Goal: Information Seeking & Learning: Learn about a topic

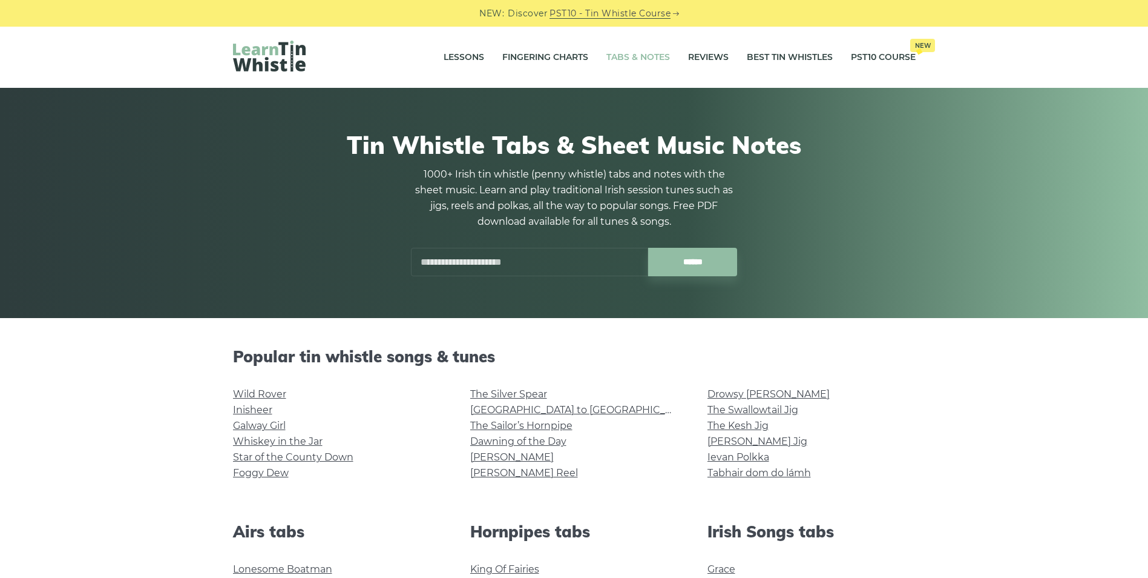
click at [469, 259] on input "text" at bounding box center [529, 262] width 237 height 28
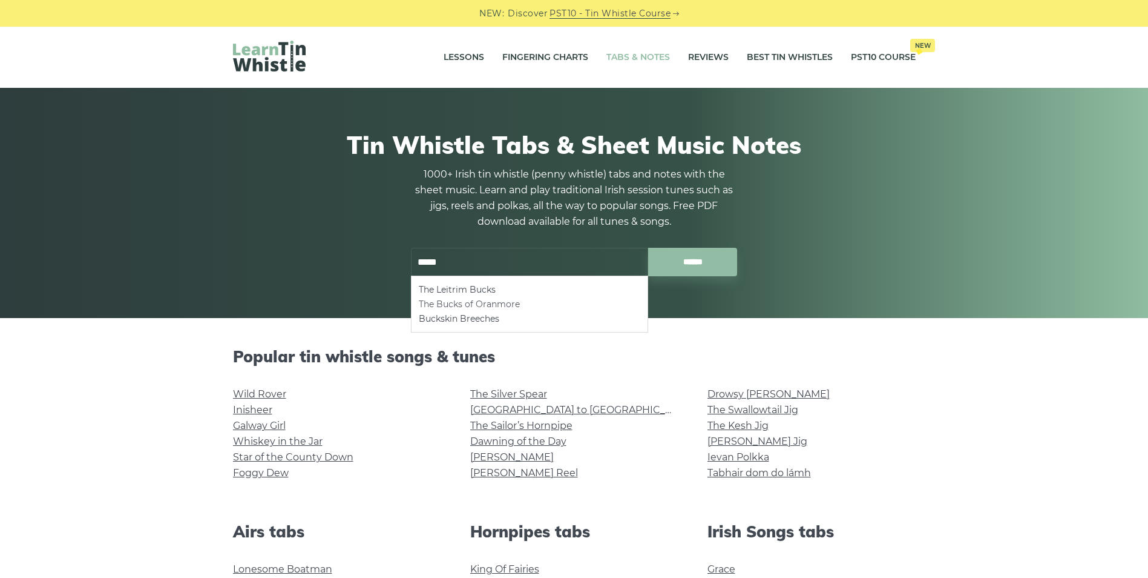
click at [507, 302] on li "The Bucks of Oranmore" at bounding box center [530, 304] width 222 height 15
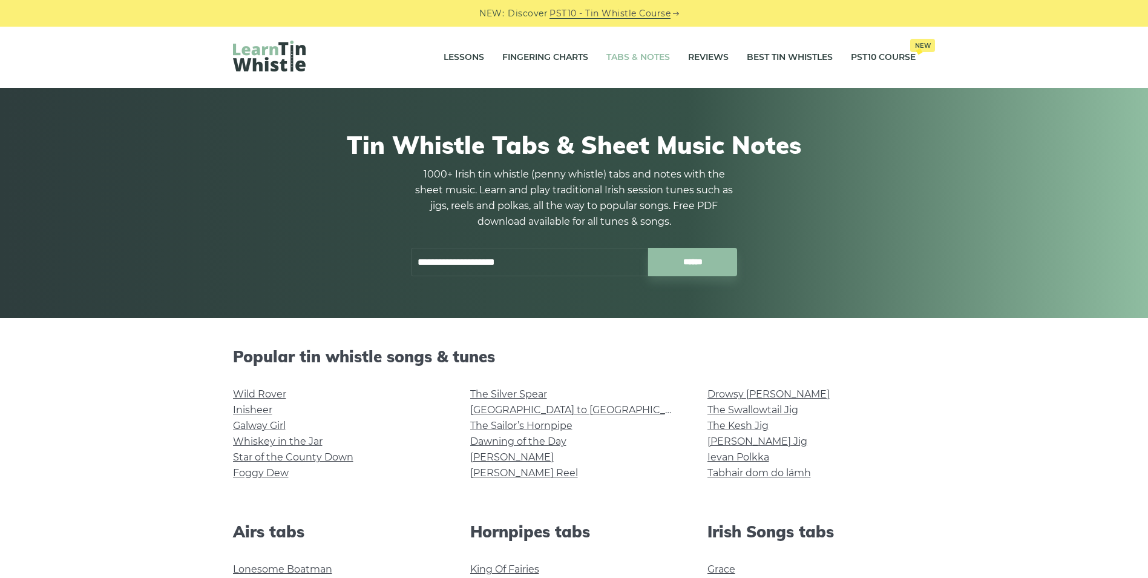
type input "**********"
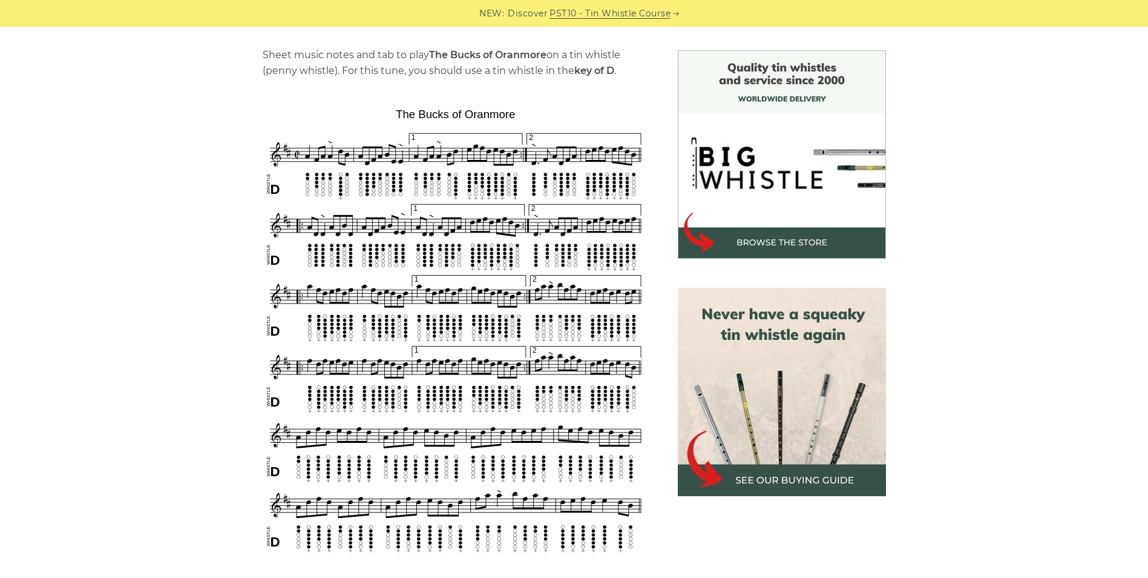
scroll to position [363, 0]
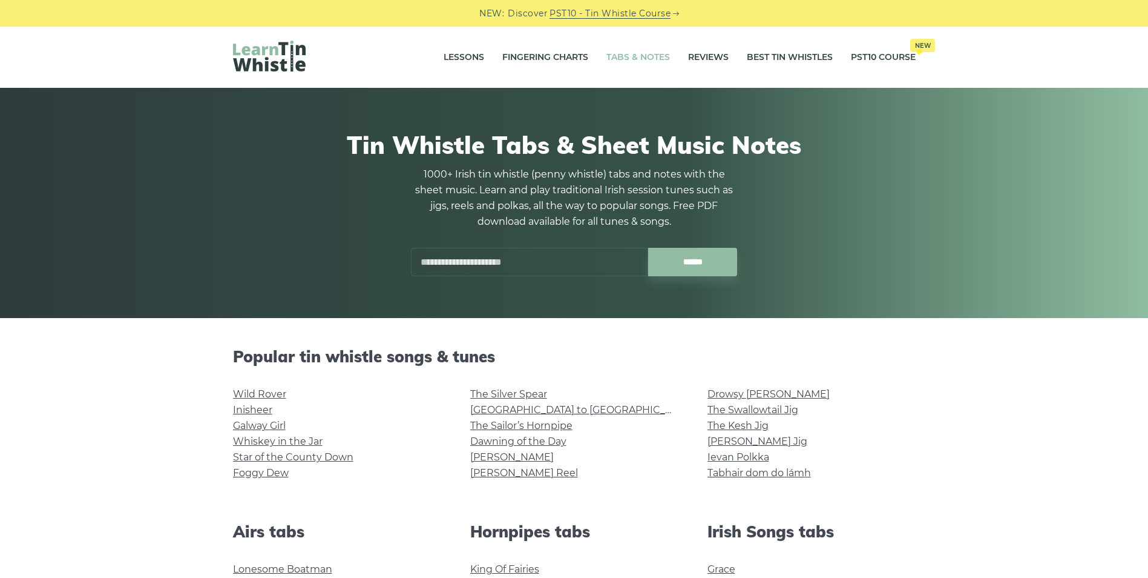
click at [483, 254] on input "text" at bounding box center [529, 262] width 237 height 28
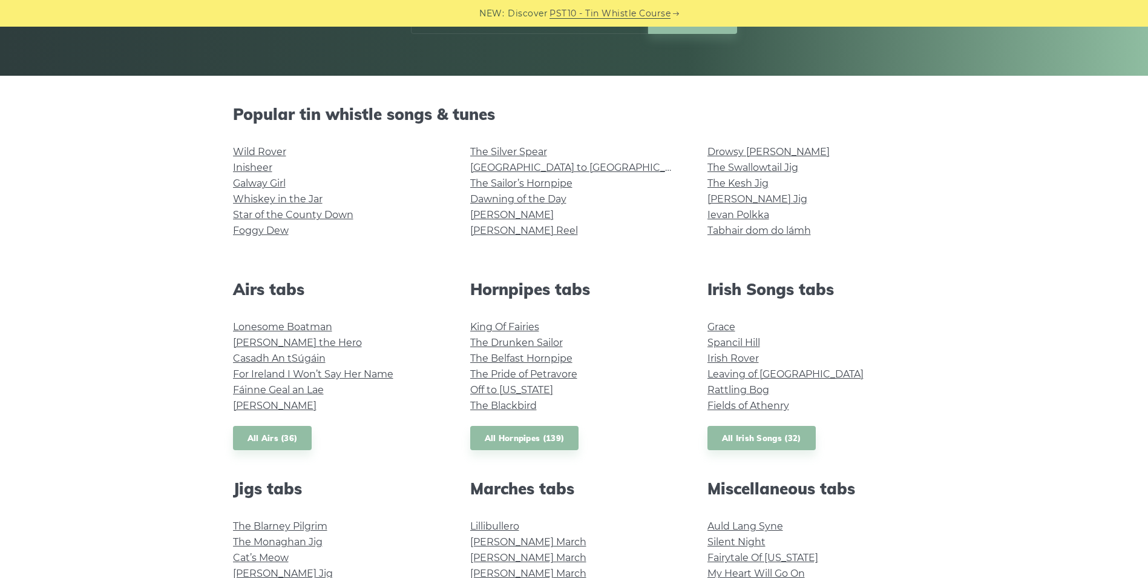
scroll to position [121, 0]
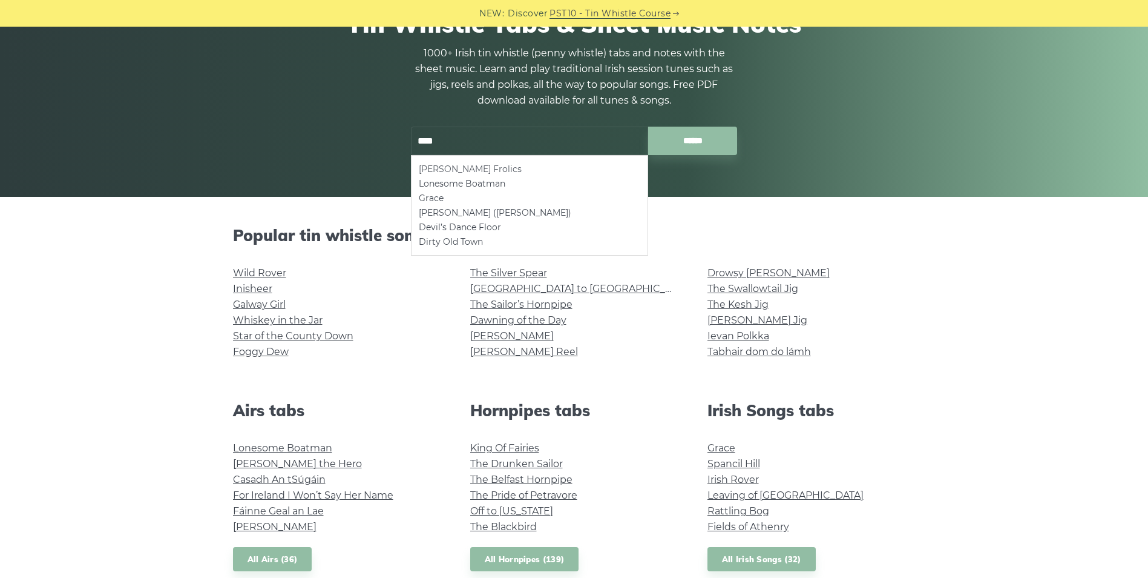
click at [453, 171] on li "Condon’s Frolics" at bounding box center [530, 169] width 222 height 15
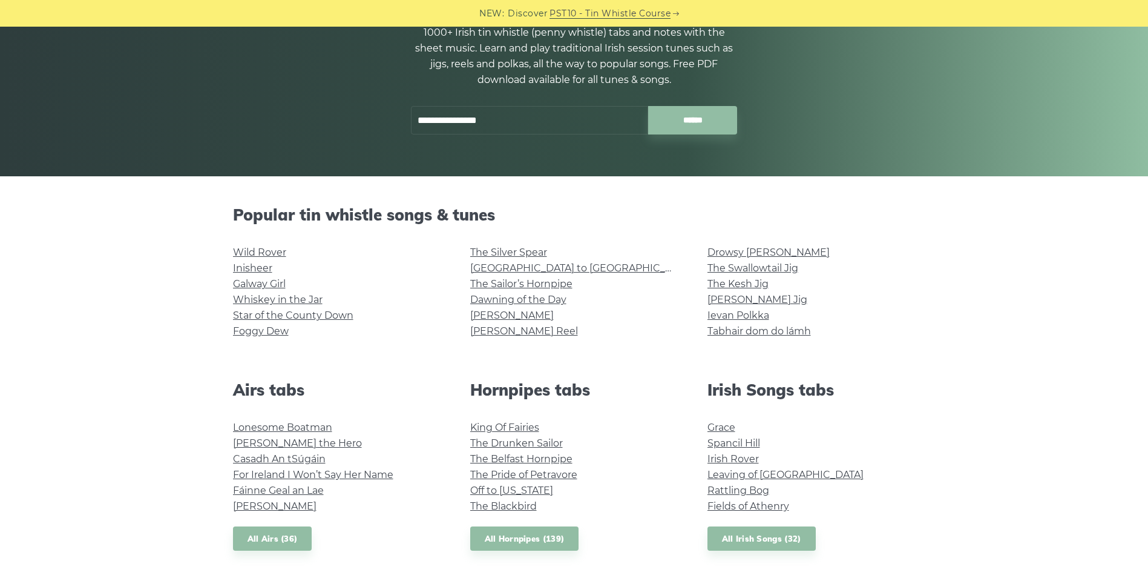
scroll to position [0, 0]
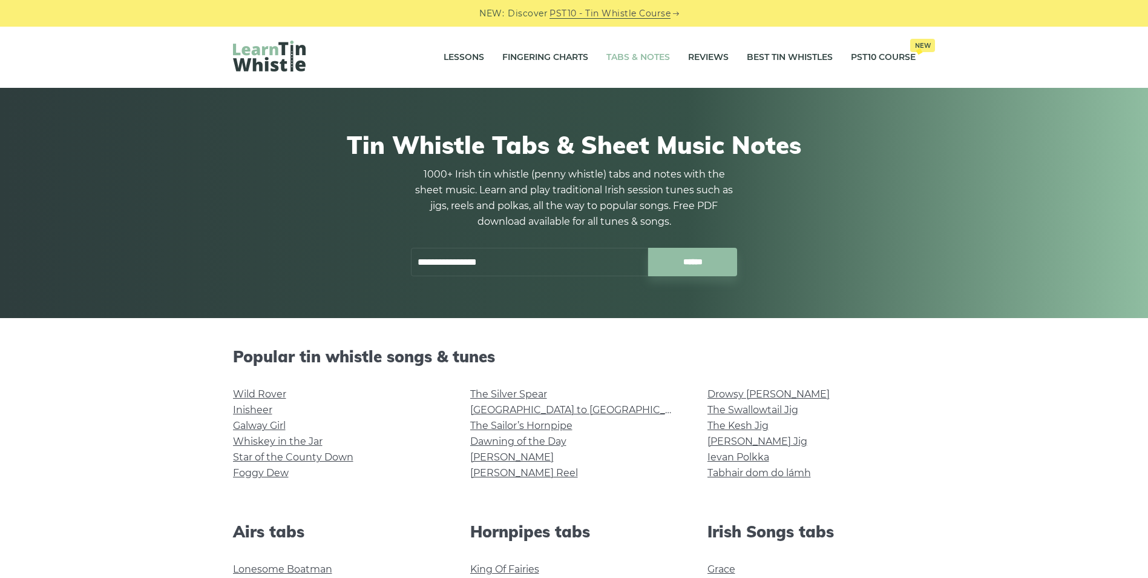
click at [515, 263] on input "**********" at bounding box center [529, 262] width 237 height 28
type input "*"
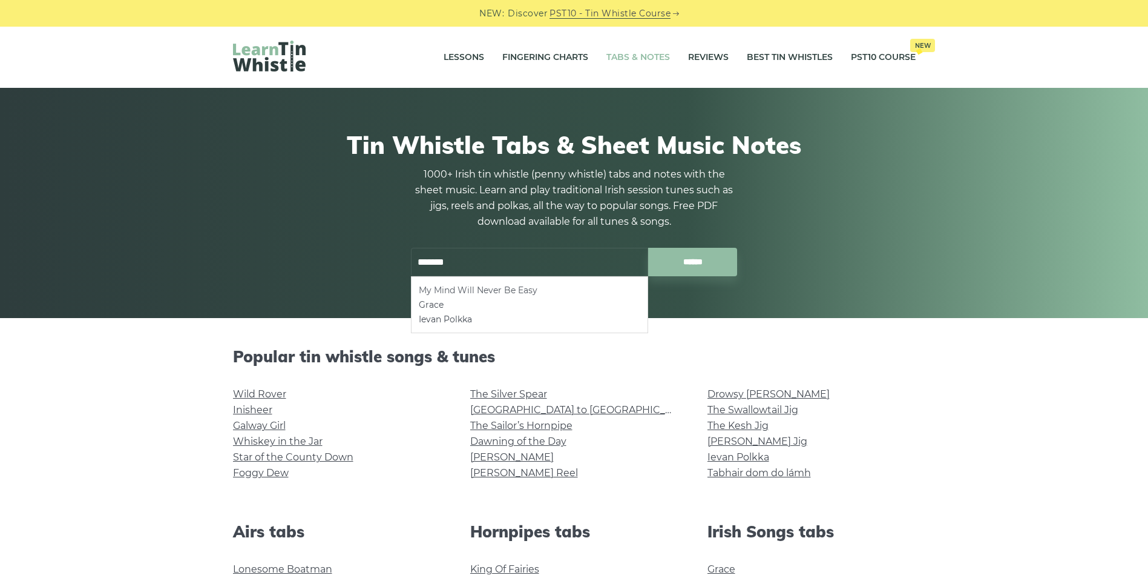
click at [513, 290] on li "My Mind Will Never Be Easy" at bounding box center [530, 290] width 222 height 15
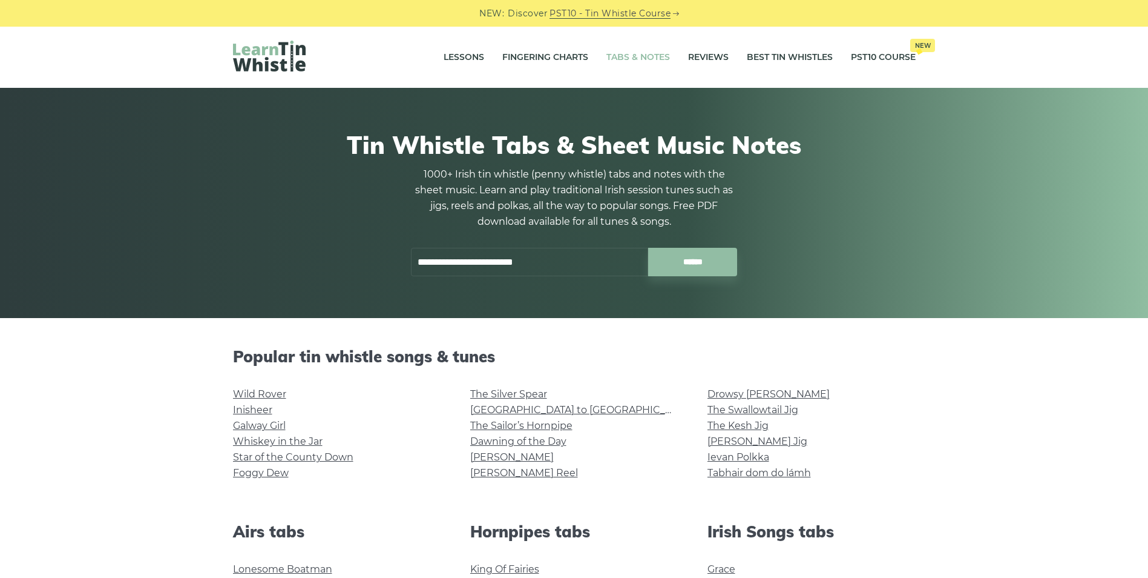
type input "**********"
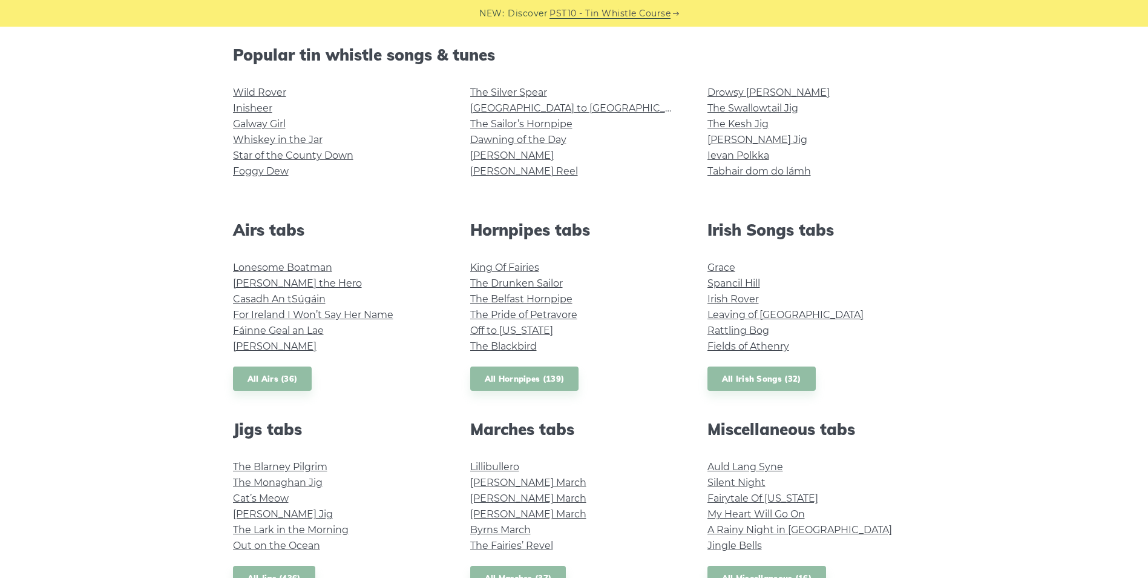
scroll to position [303, 0]
click at [537, 375] on link "All Hornpipes (139)" at bounding box center [524, 377] width 109 height 25
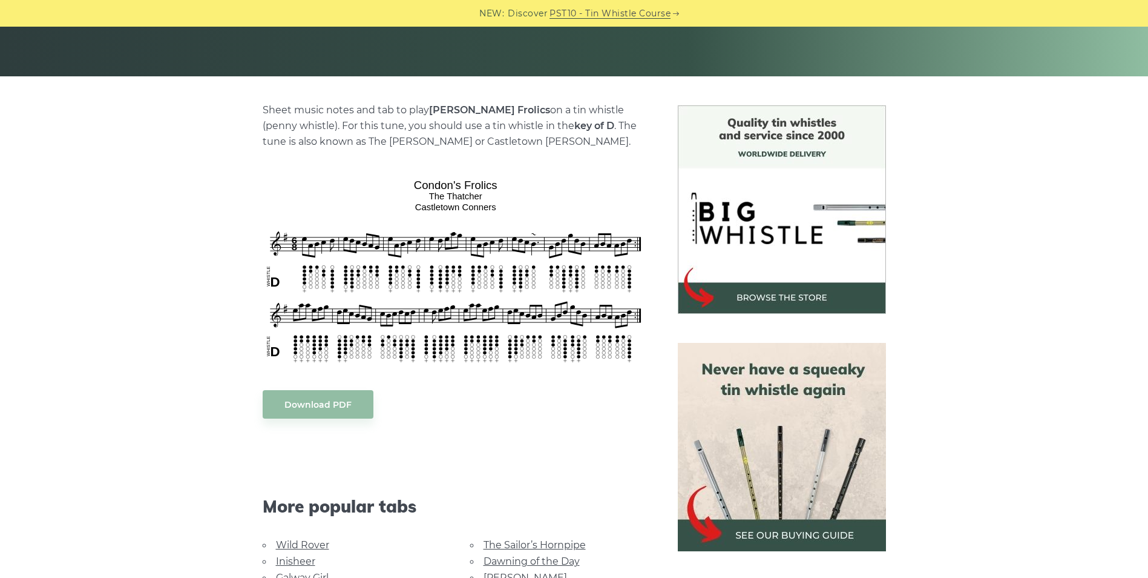
scroll to position [242, 0]
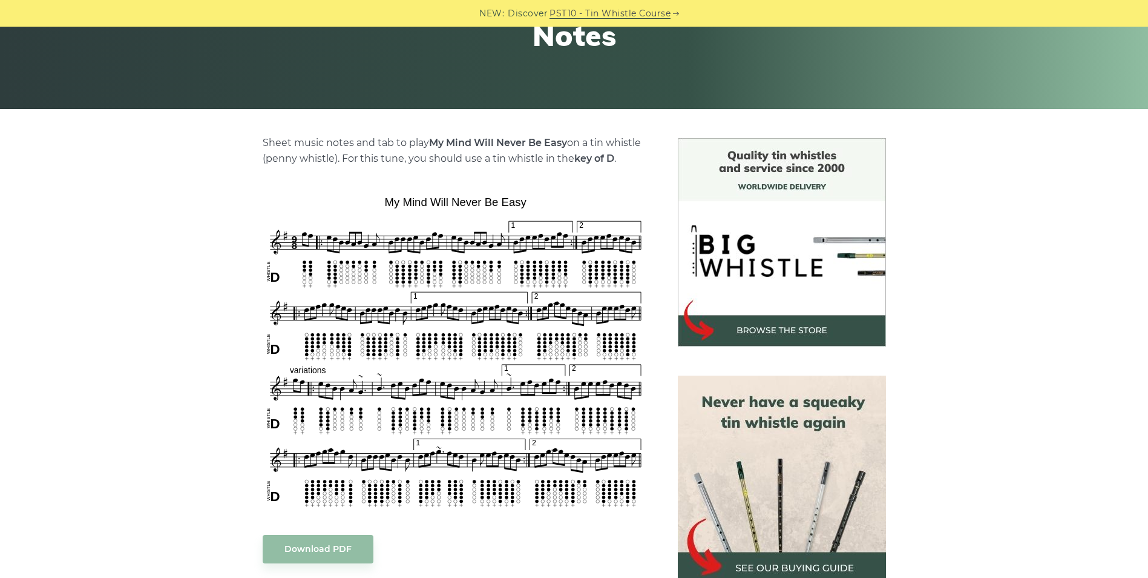
scroll to position [242, 0]
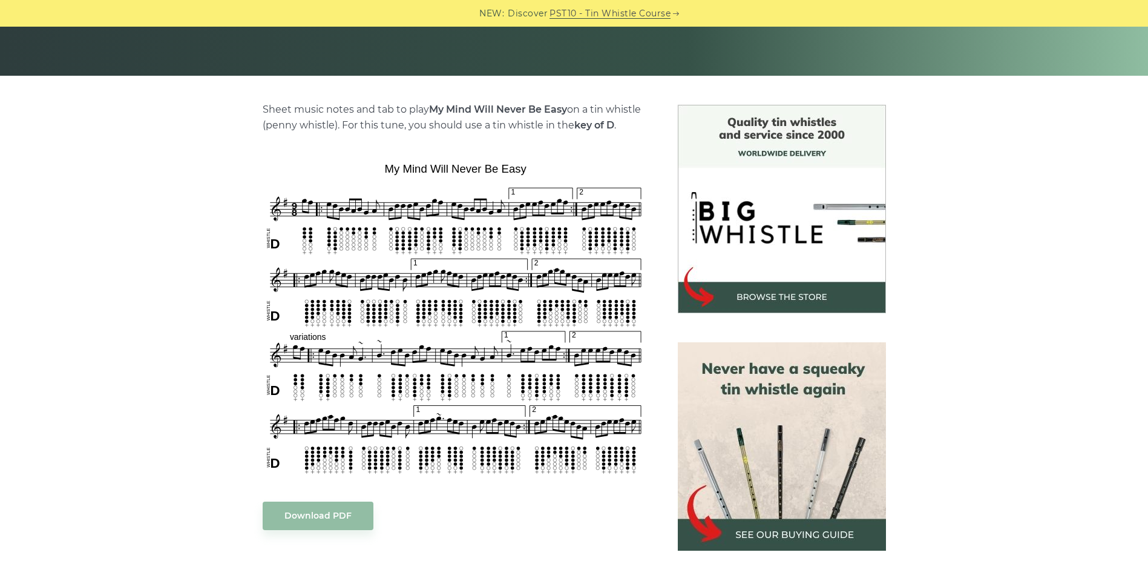
click at [9, 0] on div "NEW: Discover PST10 - Tin Whistle Course" at bounding box center [574, 13] width 1148 height 27
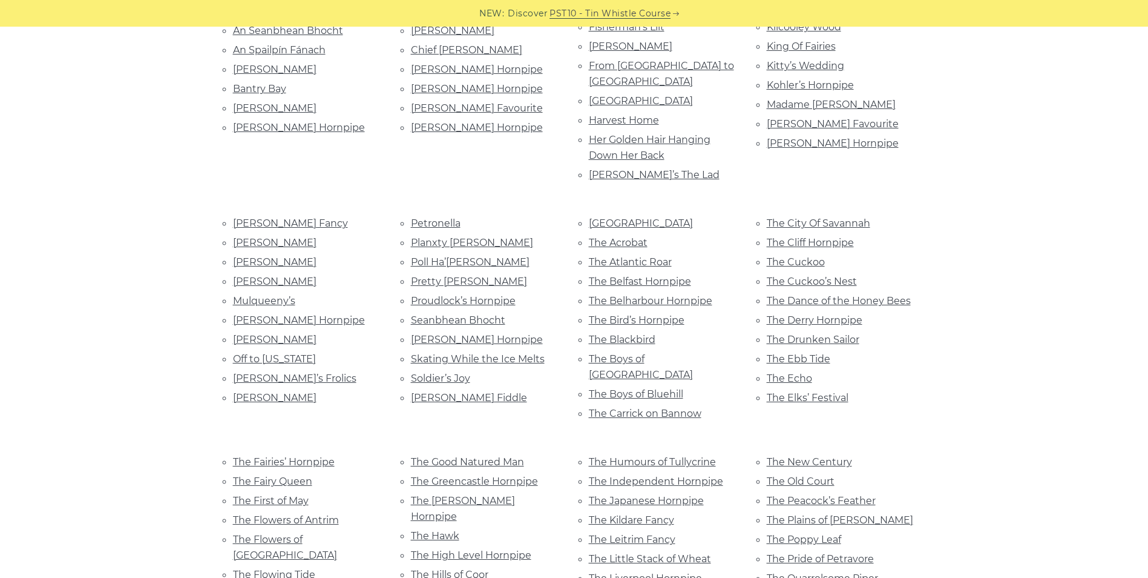
scroll to position [424, 0]
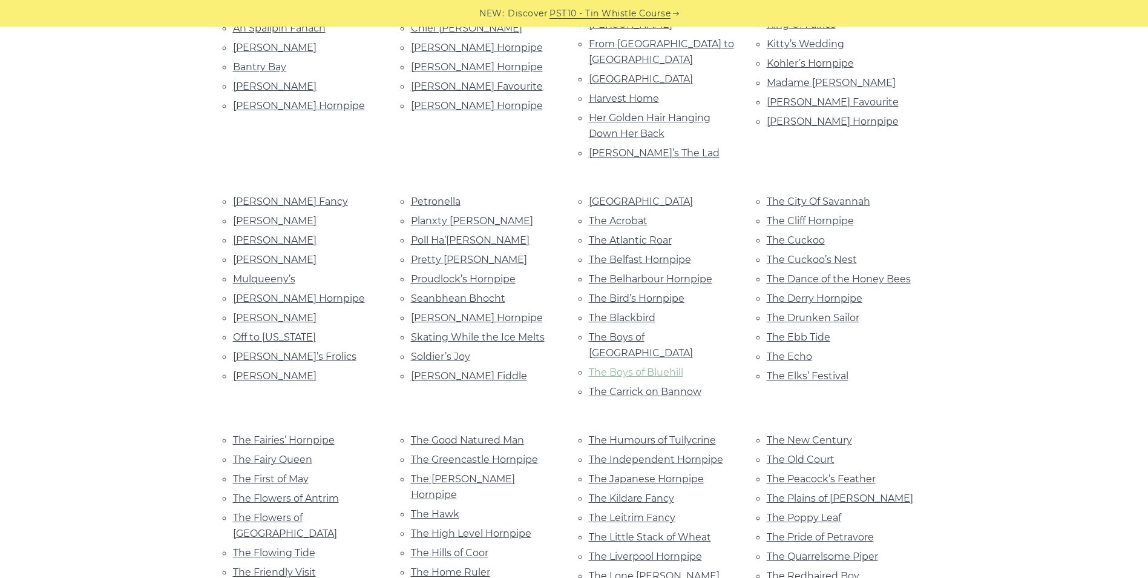
click at [677, 366] on link "The Boys of Bluehill" at bounding box center [636, 372] width 94 height 12
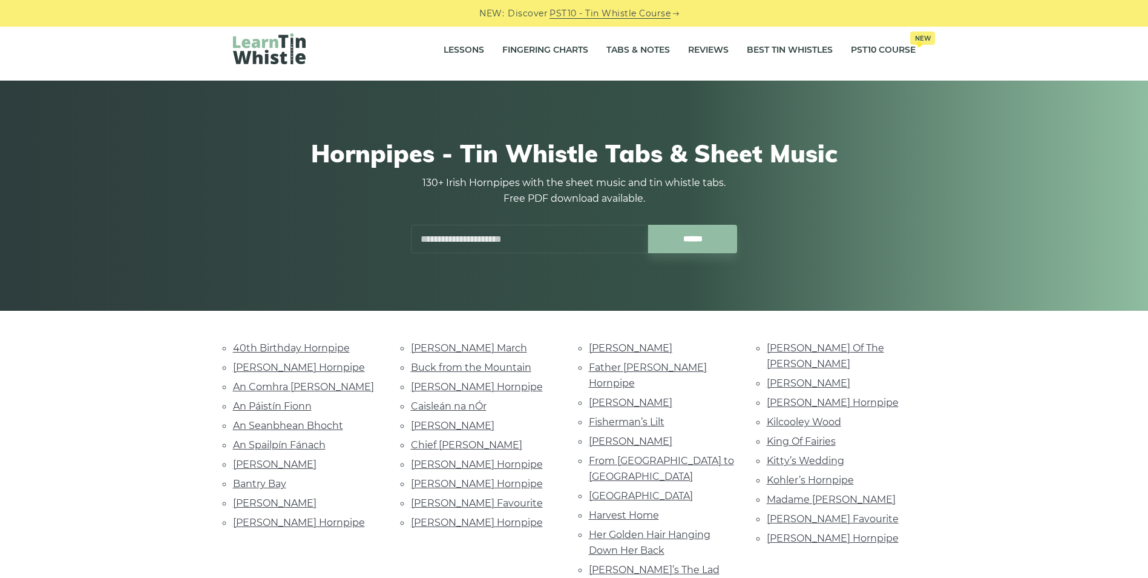
scroll to position [0, 0]
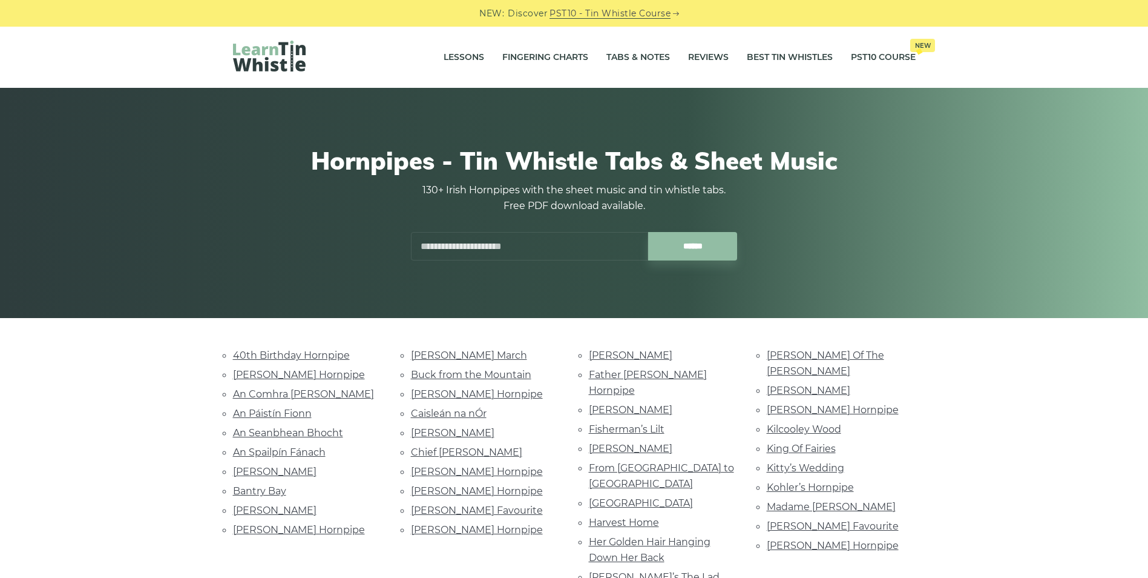
click at [452, 242] on input "text" at bounding box center [529, 246] width 237 height 28
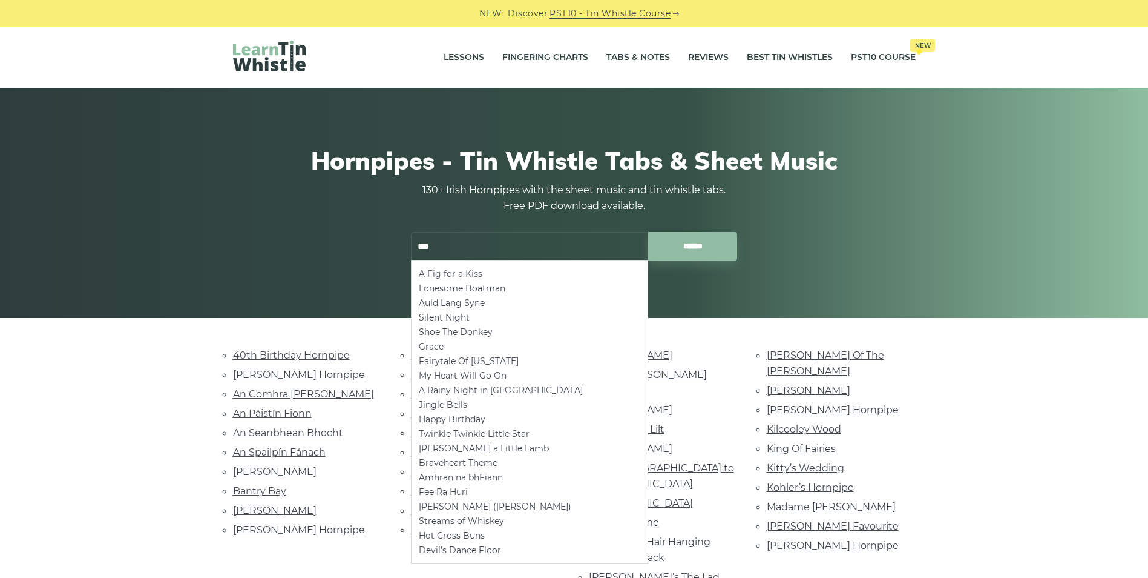
click at [482, 272] on li "A Fig for a Kiss" at bounding box center [530, 273] width 222 height 15
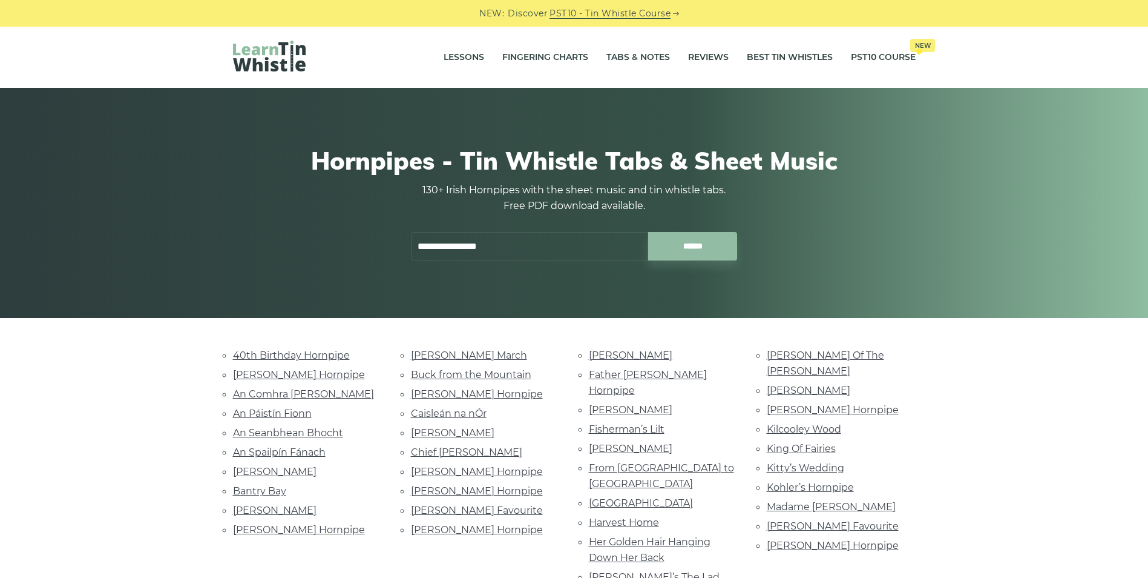
type input "**********"
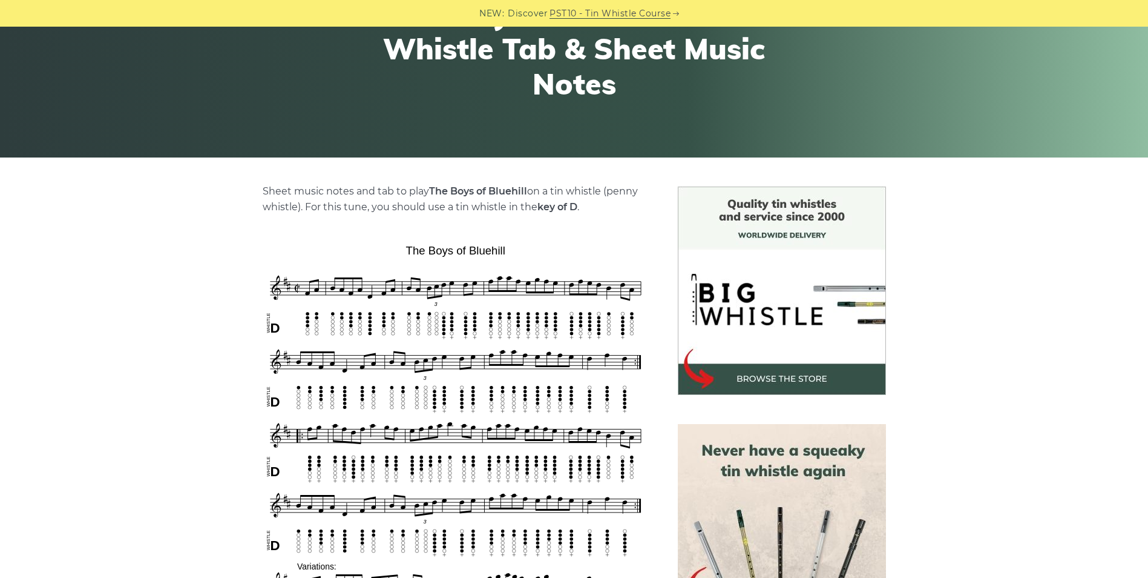
scroll to position [182, 0]
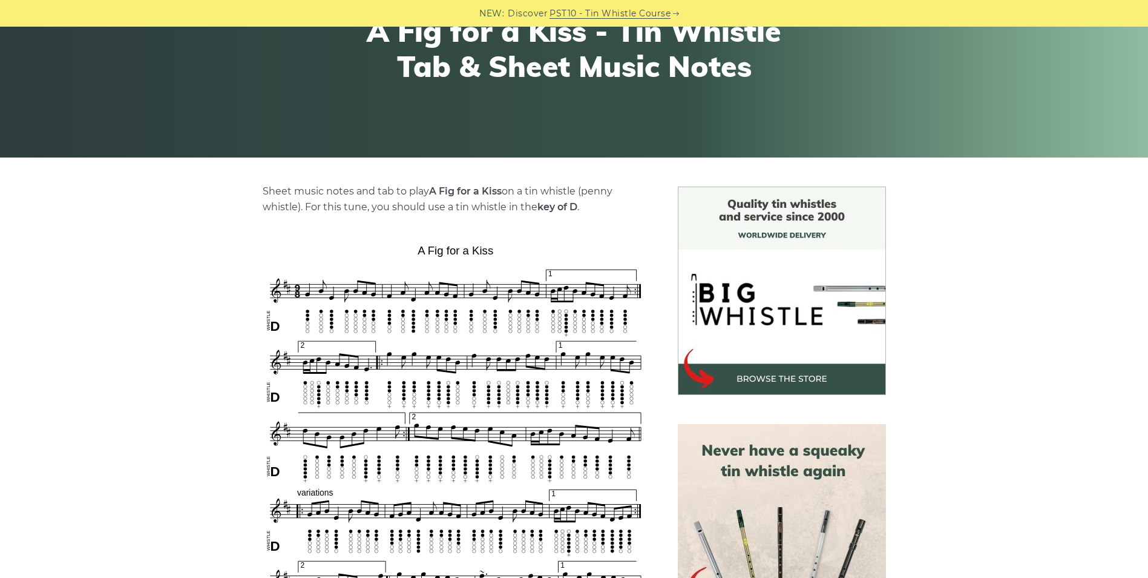
scroll to position [182, 0]
